Goal: Task Accomplishment & Management: Manage account settings

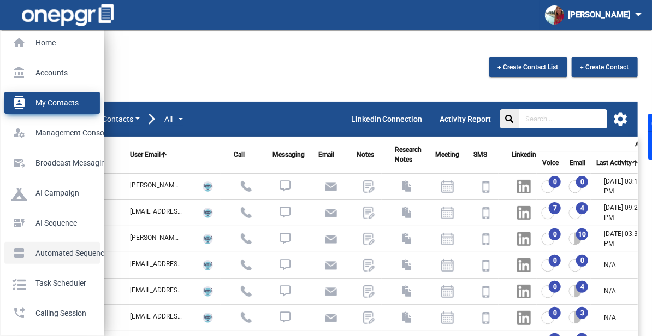
click at [27, 247] on p "Automated Sequences" at bounding box center [50, 252] width 78 height 16
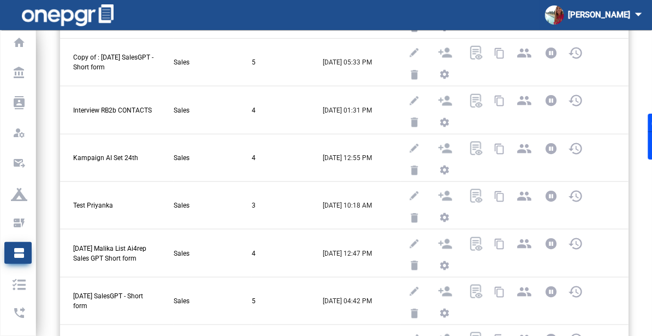
scroll to position [474, 0]
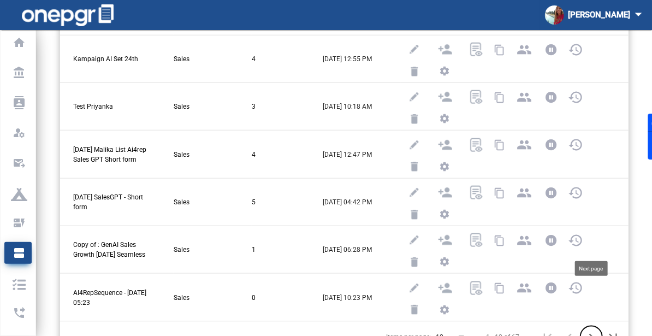
click at [593, 330] on icon "Next page" at bounding box center [590, 337] width 15 height 15
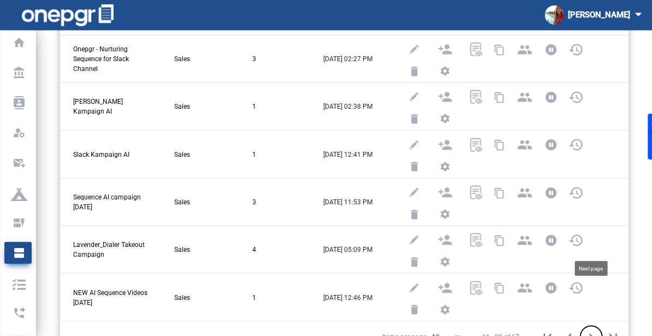
click at [590, 330] on icon "Next page" at bounding box center [590, 337] width 15 height 15
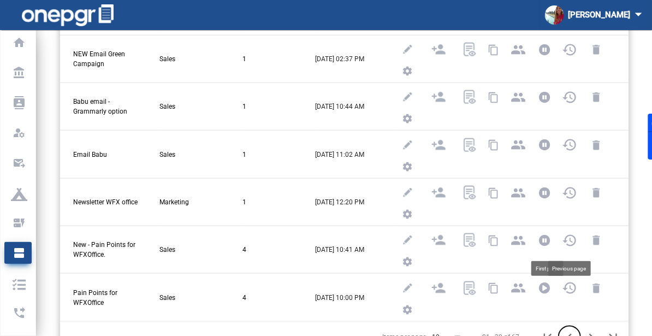
click at [567, 330] on icon "Previous page" at bounding box center [568, 337] width 15 height 15
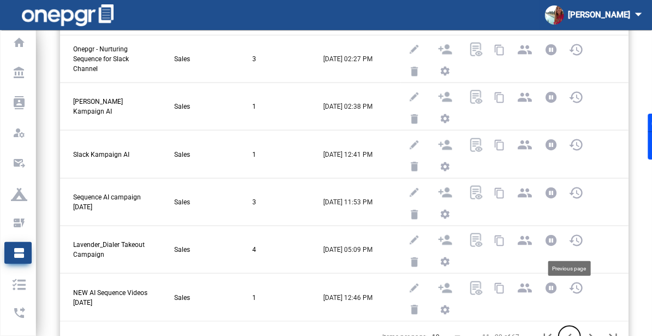
click at [568, 330] on icon "Previous page" at bounding box center [568, 337] width 15 height 15
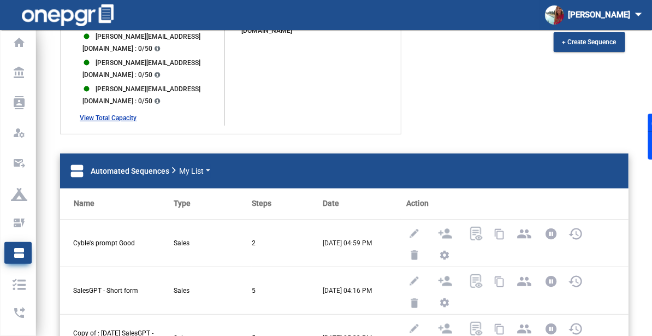
scroll to position [101, 0]
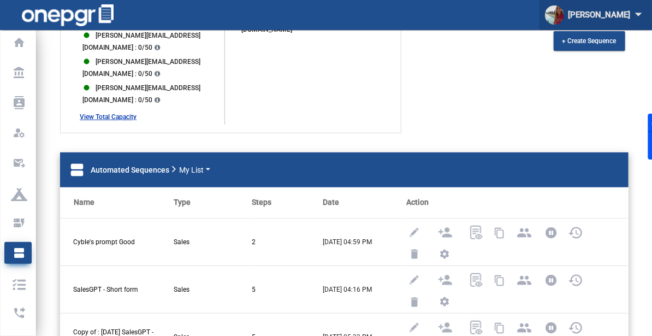
click at [620, 17] on div "[PERSON_NAME] arrow_drop_down" at bounding box center [595, 15] width 101 height 20
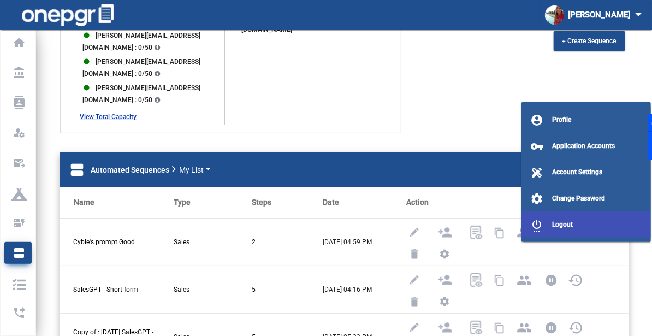
click at [540, 222] on mat-icon "settings_power" at bounding box center [536, 224] width 13 height 13
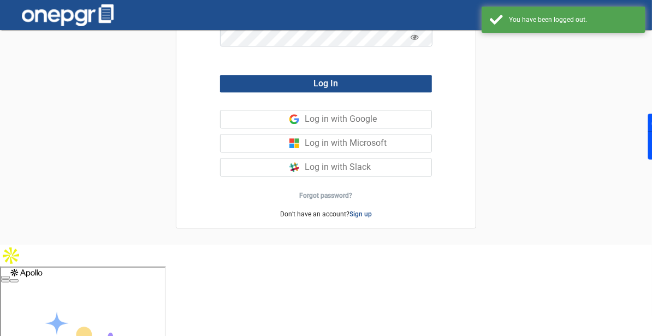
scroll to position [30, 0]
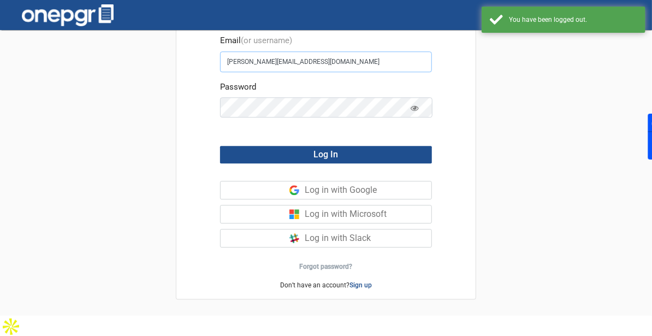
click at [315, 65] on input "[PERSON_NAME][EMAIL_ADDRESS][DOMAIN_NAME]" at bounding box center [326, 61] width 212 height 21
type input "[EMAIL_ADDRESS][DOMAIN_NAME]"
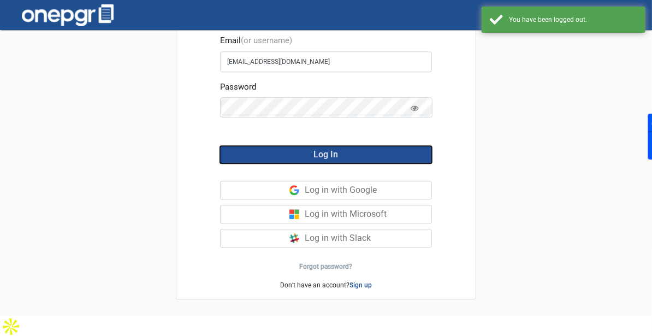
click at [269, 156] on button "Log In" at bounding box center [326, 154] width 212 height 17
